Goal: Information Seeking & Learning: Learn about a topic

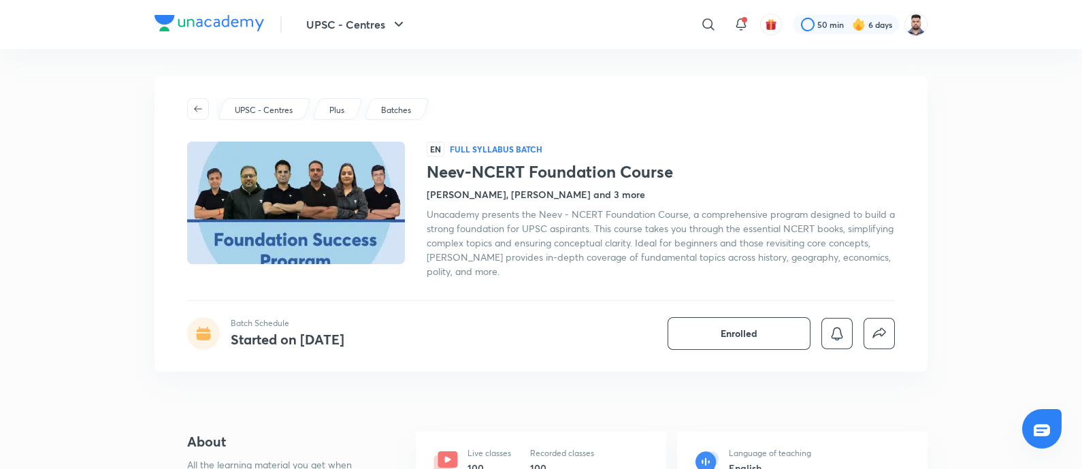
click at [583, 93] on div "UPSC - Centres Plus Batches EN Full Syllabus Batch Neev-NCERT Foundation Course…" at bounding box center [540, 223] width 773 height 295
click at [667, 222] on span "Unacademy presents the Neev - NCERT Foundation Course, a comprehensive program …" at bounding box center [661, 243] width 468 height 70
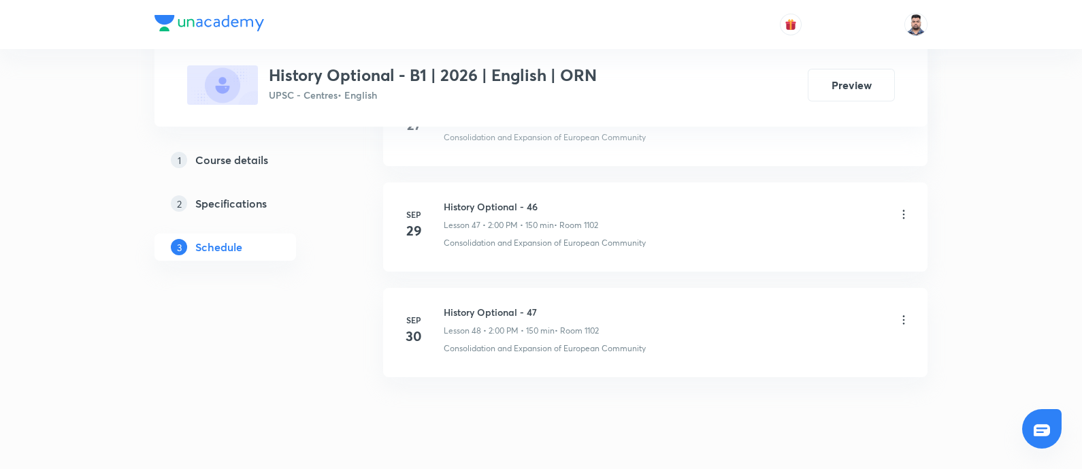
scroll to position [5647, 0]
drag, startPoint x: 555, startPoint y: 304, endPoint x: 437, endPoint y: 297, distance: 117.9
click at [437, 306] on div "[DATE] History Optional - 47 Lesson 48 • 2:00 PM • 150 min • Room 1102 Consolid…" at bounding box center [655, 331] width 510 height 50
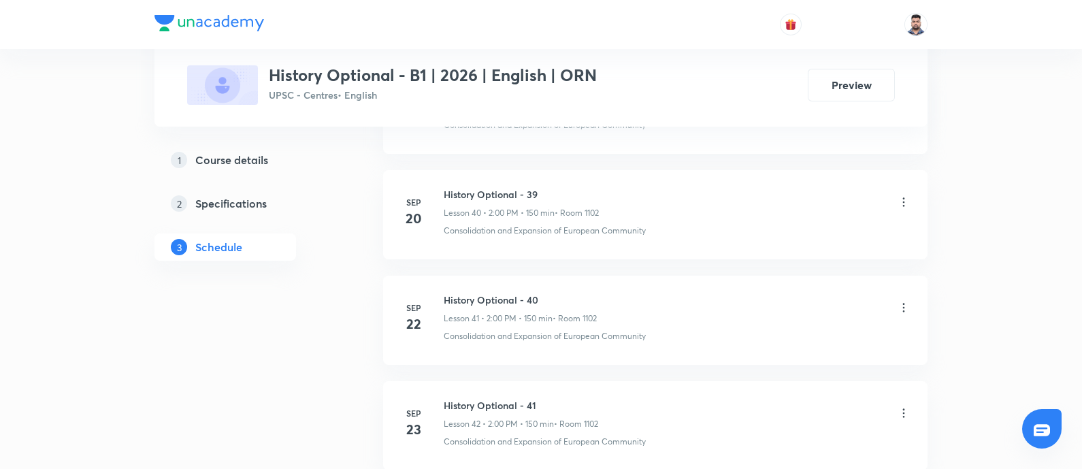
scroll to position [5671, 0]
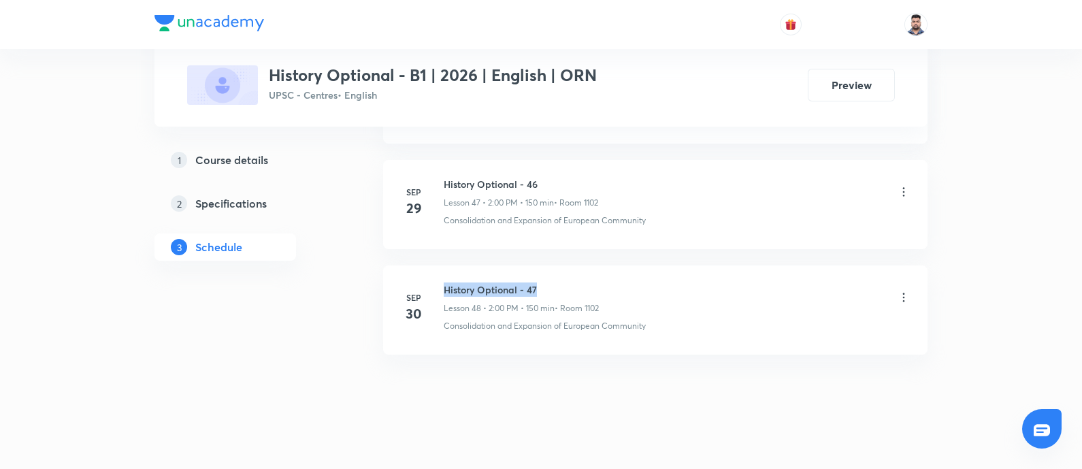
drag, startPoint x: 550, startPoint y: 281, endPoint x: 444, endPoint y: 278, distance: 106.2
click at [444, 282] on h6 "History Optional - 47" at bounding box center [521, 289] width 155 height 14
click at [565, 467] on div at bounding box center [541, 470] width 1082 height 24
